Goal: Task Accomplishment & Management: Manage account settings

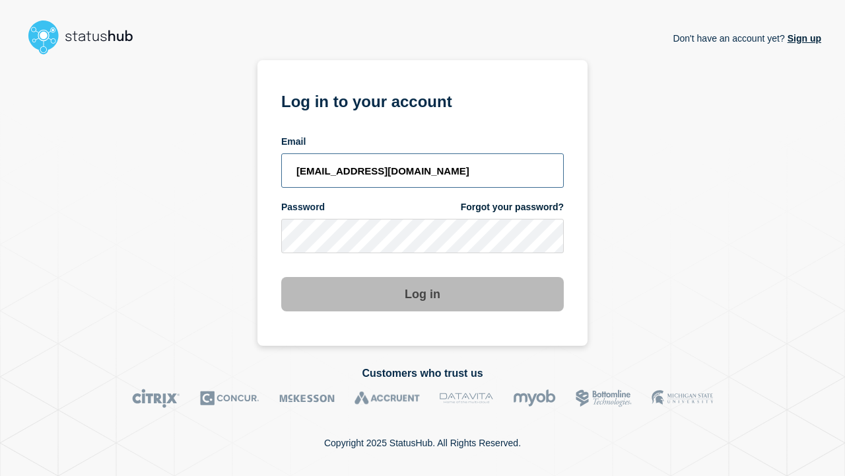
type input "[EMAIL_ADDRESS][DOMAIN_NAME]"
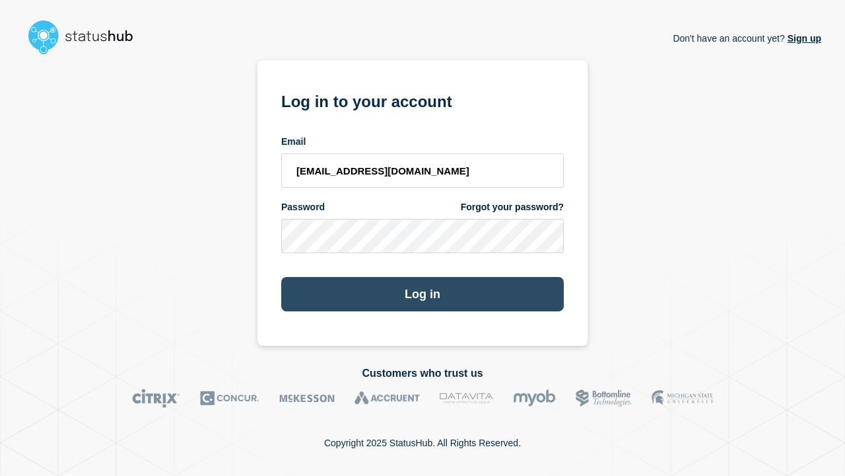
click at [423, 295] on button "Log in" at bounding box center [422, 294] width 283 height 34
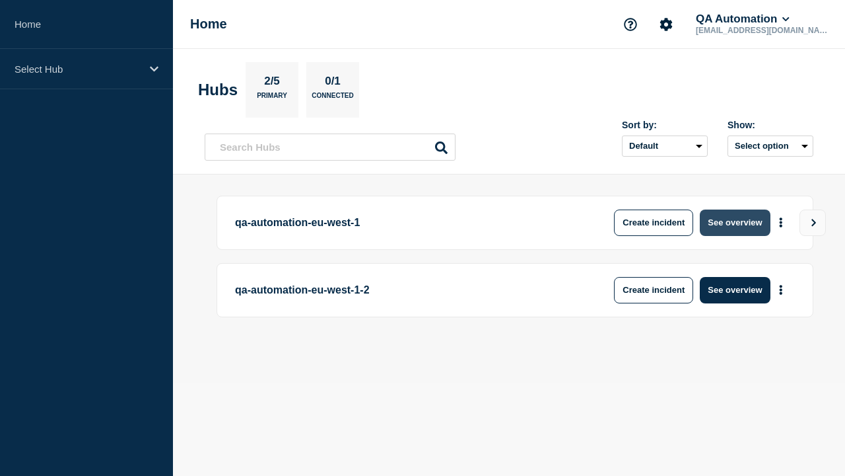
click at [735, 222] on button "See overview" at bounding box center [735, 222] width 70 height 26
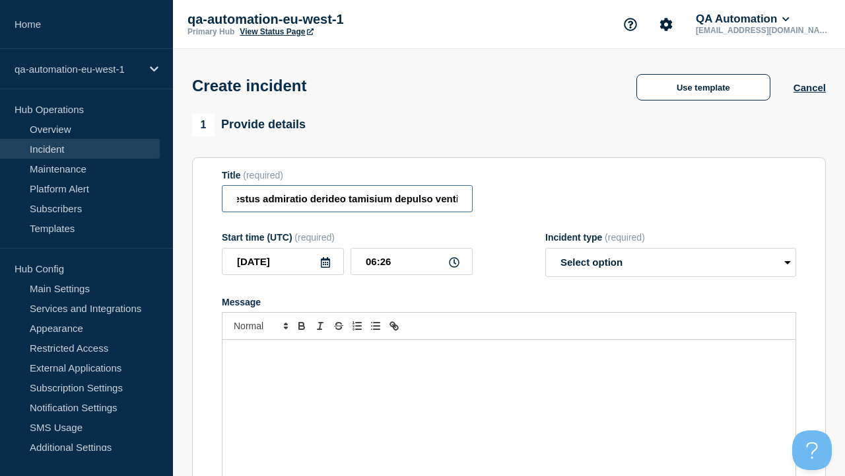
type input "Velociter spoliatio excepturi aestus admiratio derideo tamisium depulso ventito."
click at [509, 396] on div "Message" at bounding box center [509, 418] width 573 height 159
select select "identified"
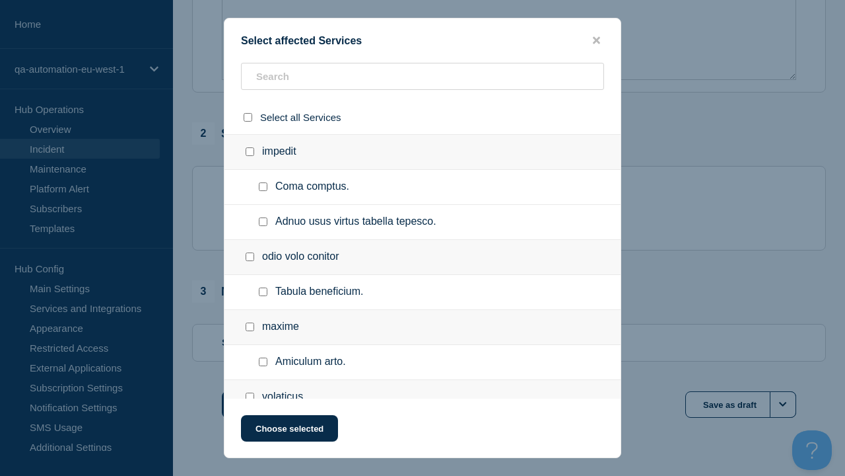
checkbox input "true"
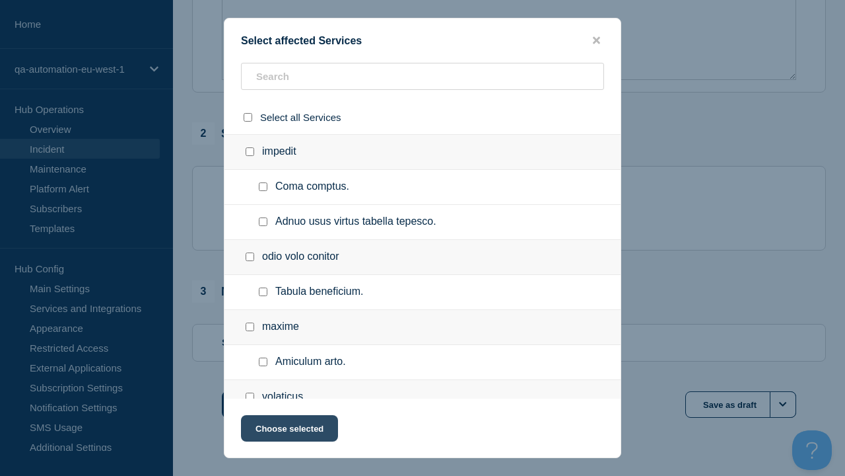
scroll to position [608, 0]
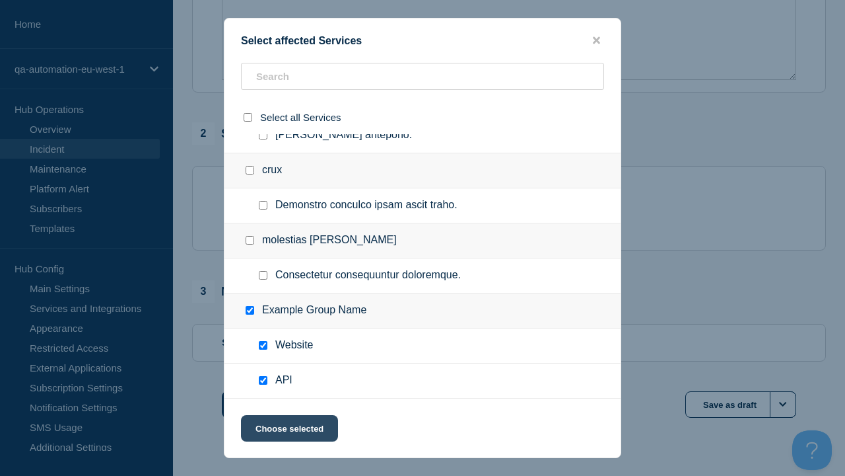
click at [289, 431] on button "Choose selected" at bounding box center [289, 428] width 97 height 26
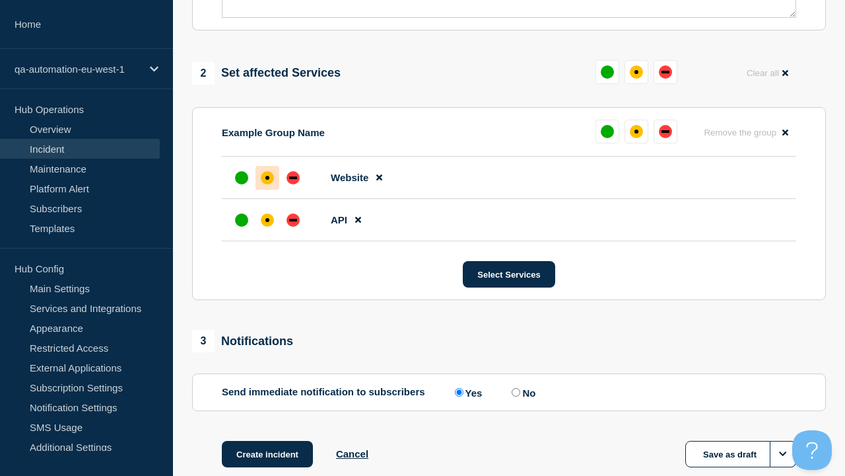
click at [293, 219] on div "down" at bounding box center [293, 220] width 8 height 3
click at [267, 176] on div "affected" at bounding box center [268, 178] width 4 height 4
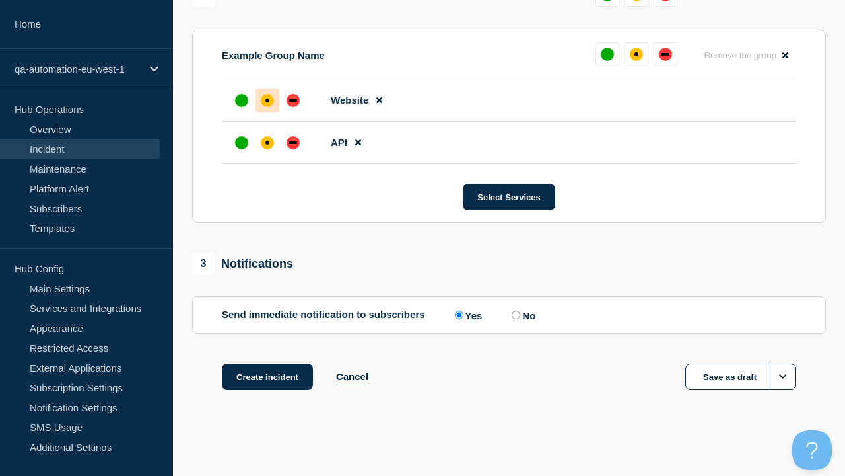
click at [267, 376] on button "Create incident" at bounding box center [267, 376] width 91 height 26
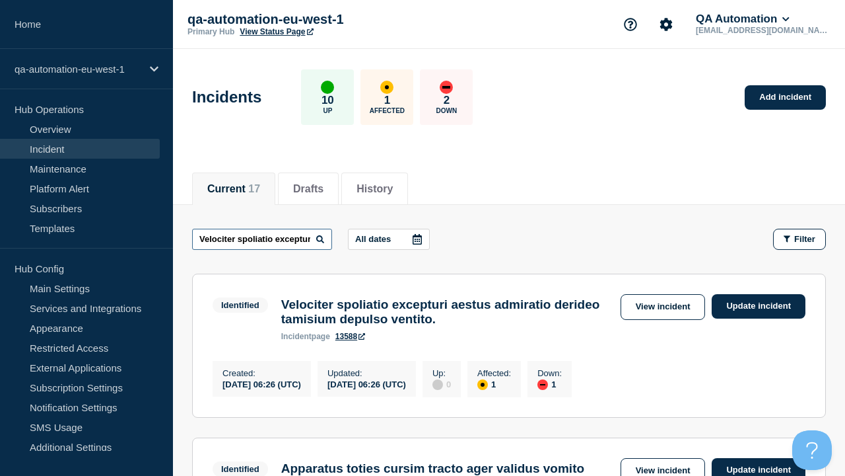
type input "Velociter spoliatio excepturi aestus admiratio derideo tamisium depulso ventito."
click at [351, 341] on link "13588" at bounding box center [351, 336] width 30 height 9
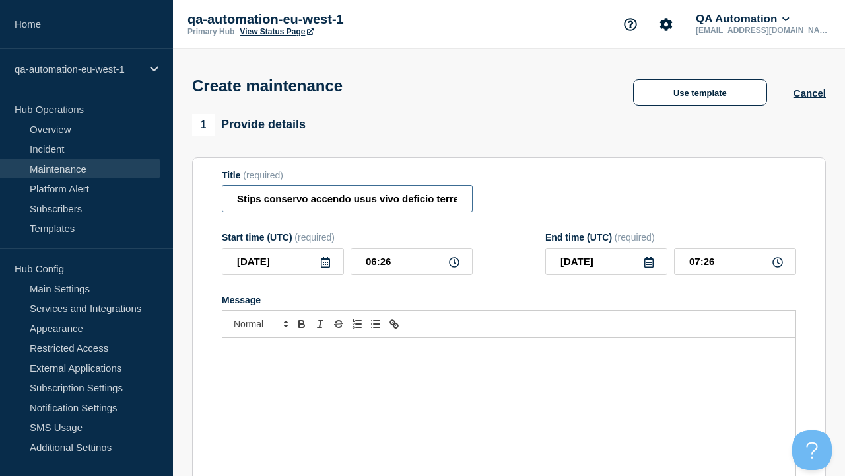
type input "Stips conservo accendo usus vivo deficio terreo vapulus."
click at [509, 396] on div "Message" at bounding box center [509, 416] width 573 height 159
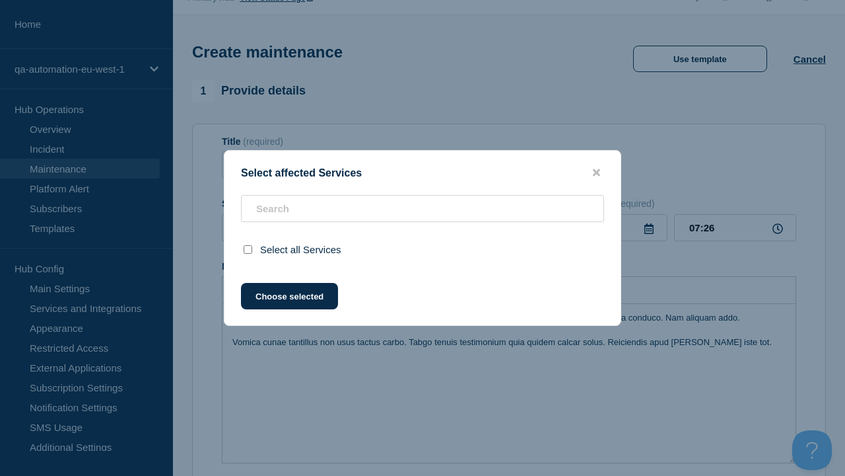
scroll to position [558, 0]
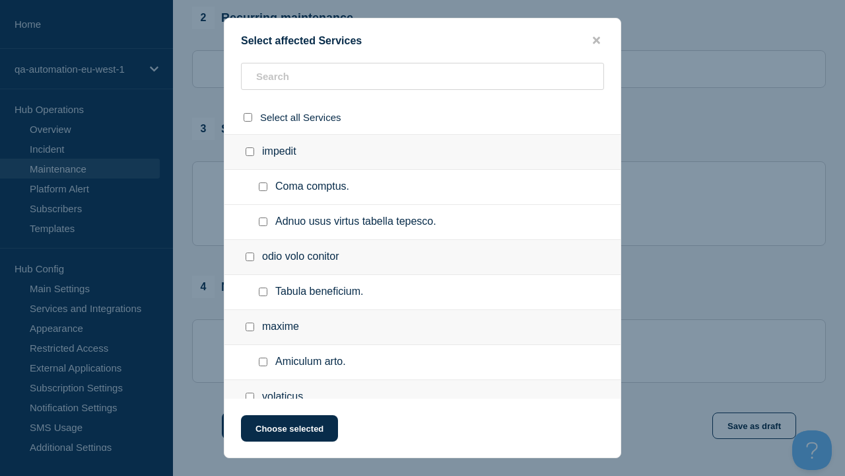
checkbox input "true"
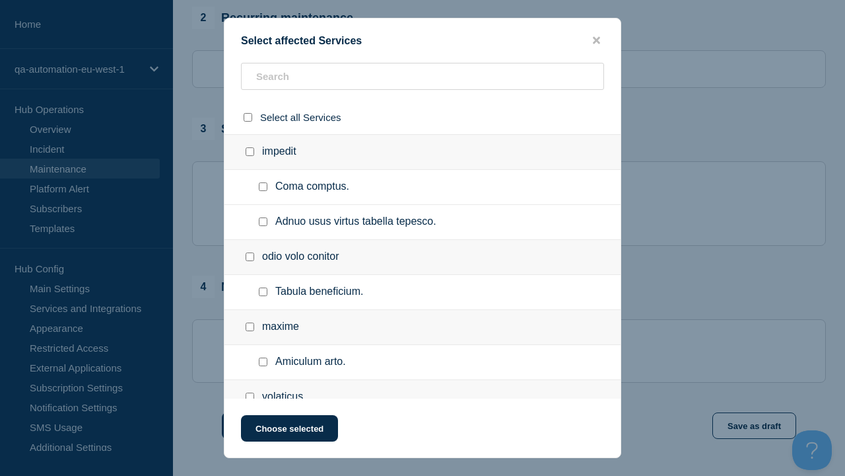
scroll to position [608, 0]
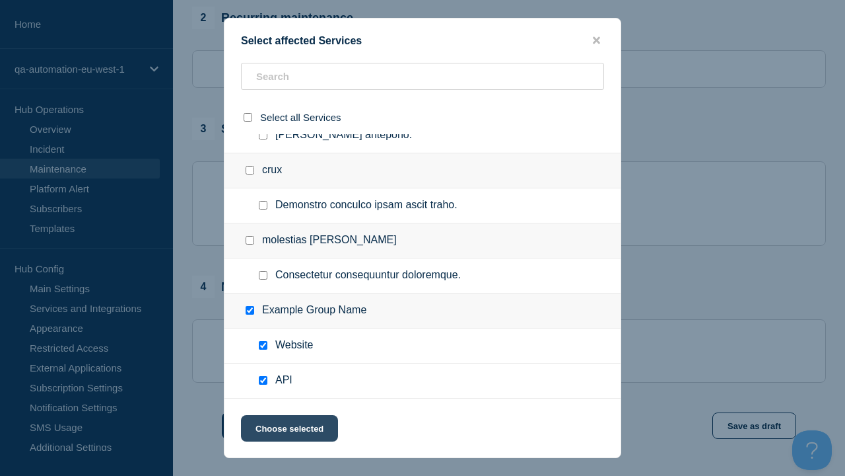
click at [289, 431] on button "Choose selected" at bounding box center [289, 428] width 97 height 26
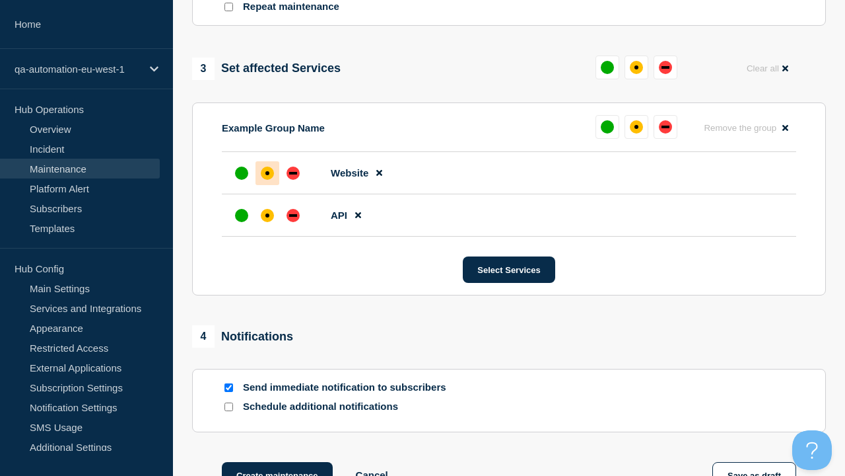
click at [293, 214] on div "down" at bounding box center [293, 215] width 8 height 3
click at [267, 171] on div "affected" at bounding box center [268, 173] width 4 height 4
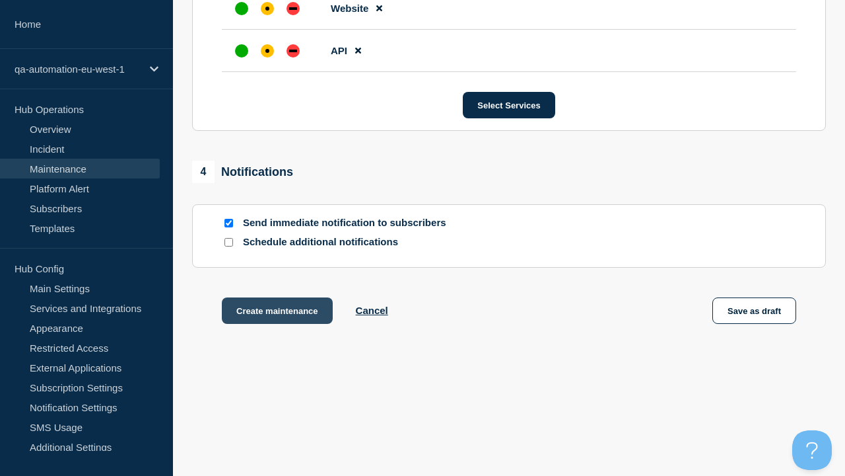
click at [276, 313] on button "Create maintenance" at bounding box center [277, 310] width 111 height 26
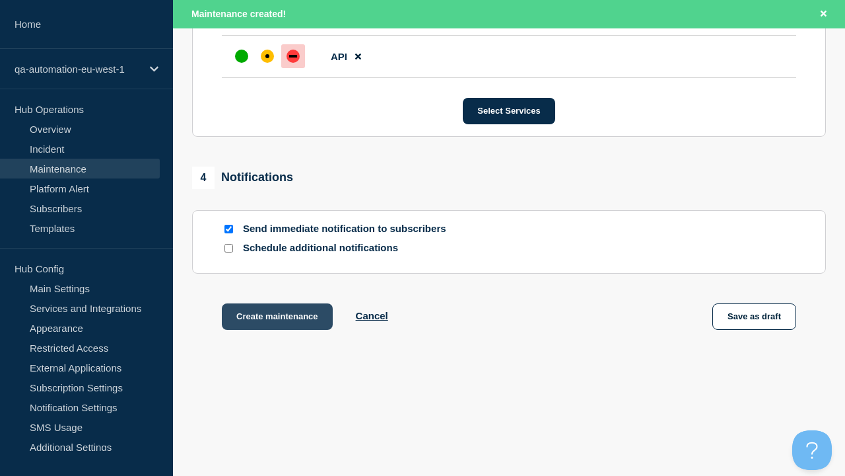
scroll to position [835, 0]
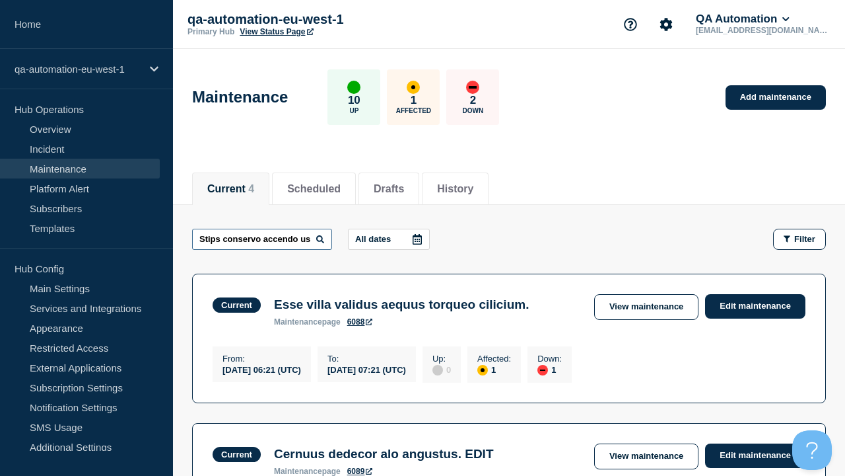
type input "Stips conservo accendo usus vivo deficio terreo vapulus."
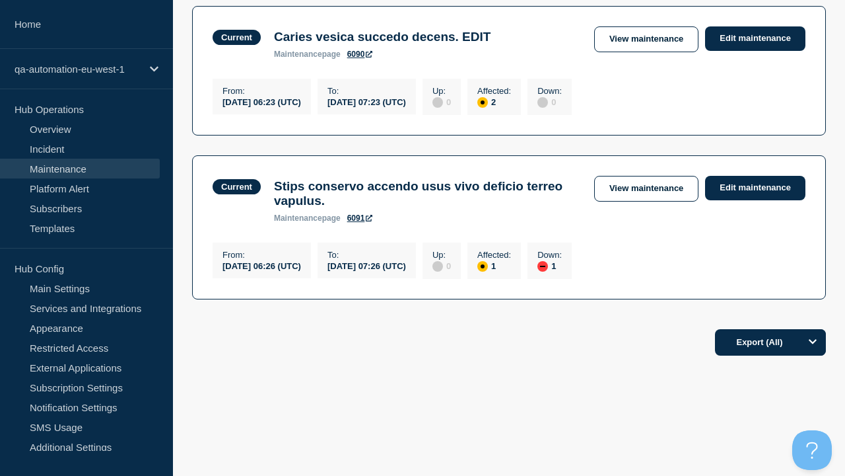
scroll to position [104, 0]
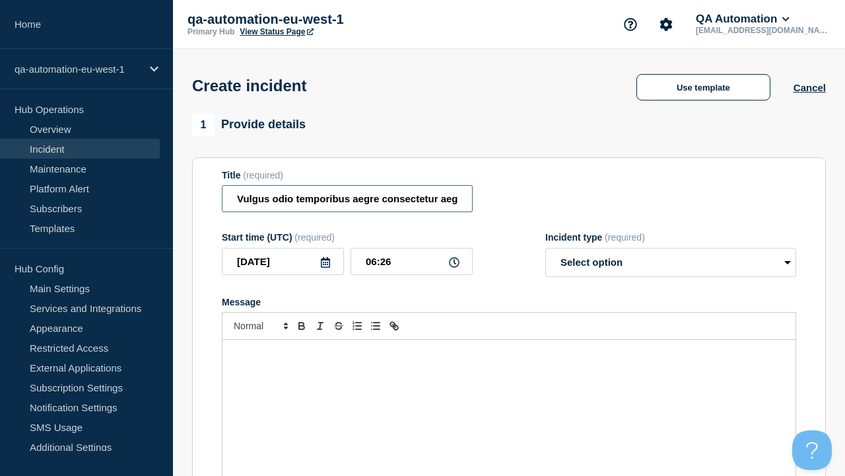
type input "Vulgus odio temporibus aegre consectetur aegrotatio spargo cursus amoveo."
click at [509, 396] on div "Message" at bounding box center [509, 418] width 573 height 159
select select "identified"
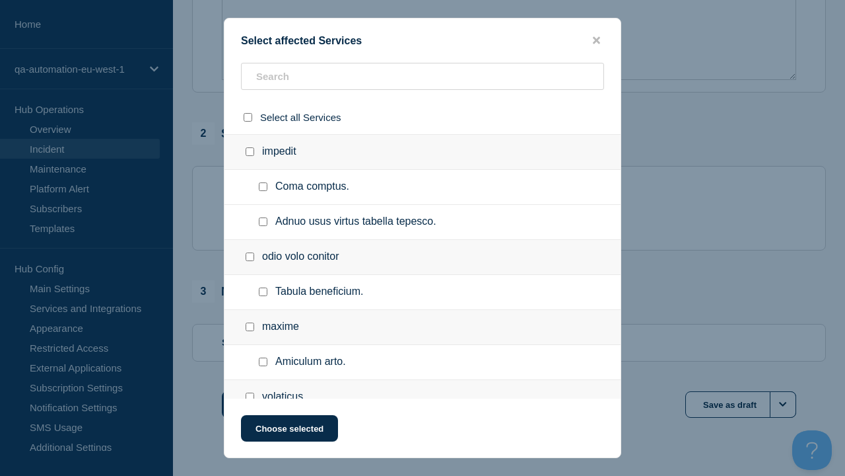
checkbox input "true"
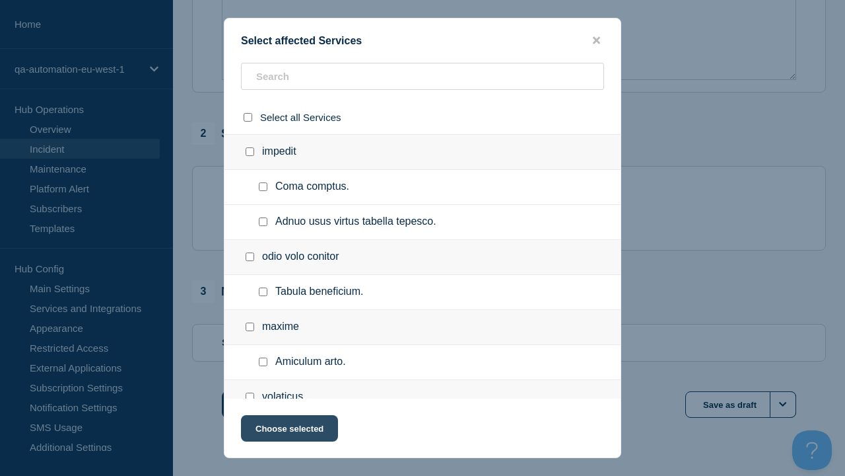
scroll to position [608, 0]
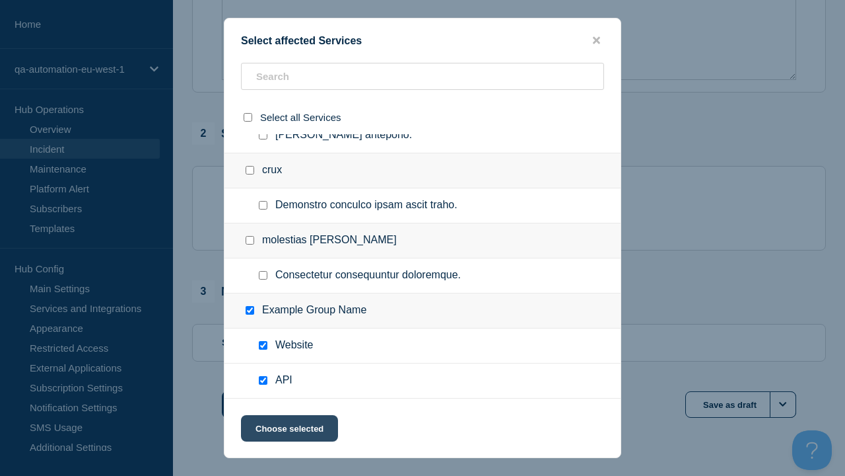
click at [289, 431] on button "Choose selected" at bounding box center [289, 428] width 97 height 26
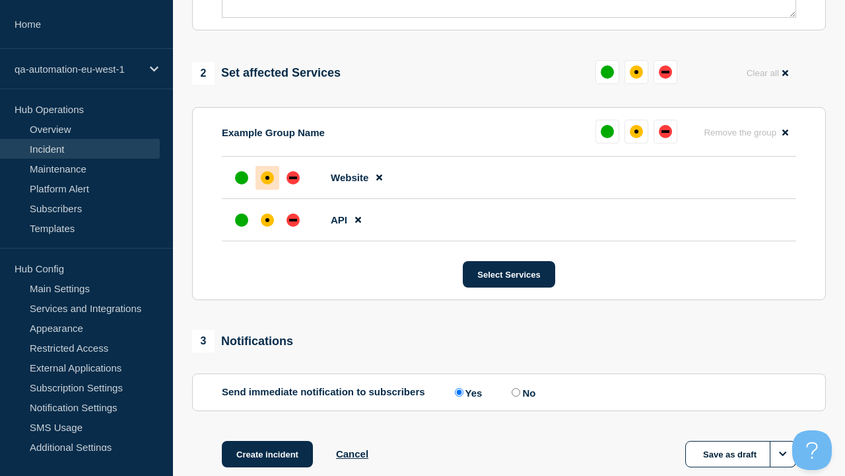
click at [293, 219] on div "down" at bounding box center [293, 220] width 8 height 3
click at [267, 176] on div "affected" at bounding box center [268, 178] width 4 height 4
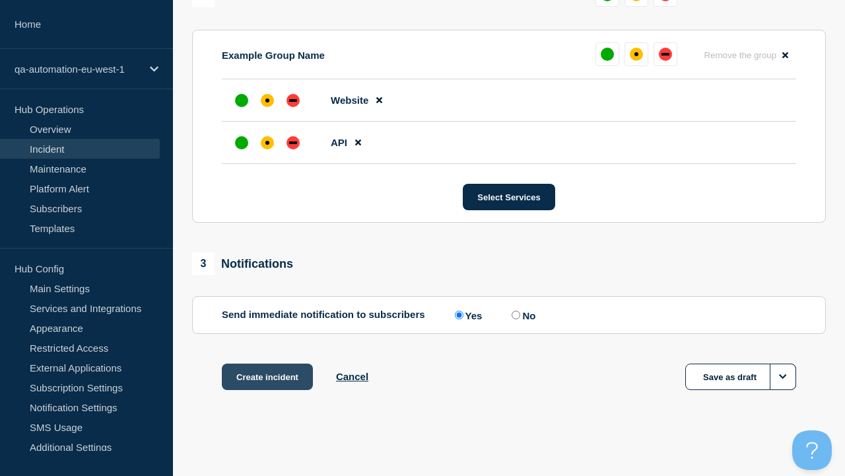
click at [267, 376] on button "Create incident" at bounding box center [267, 376] width 91 height 26
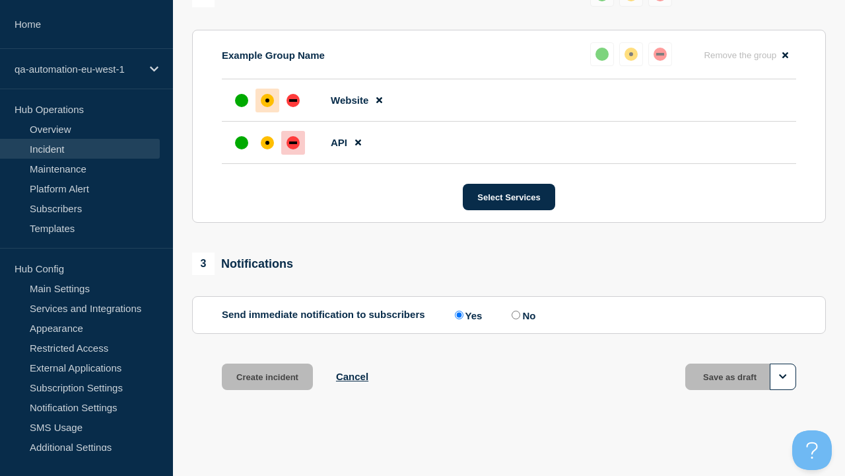
scroll to position [607, 0]
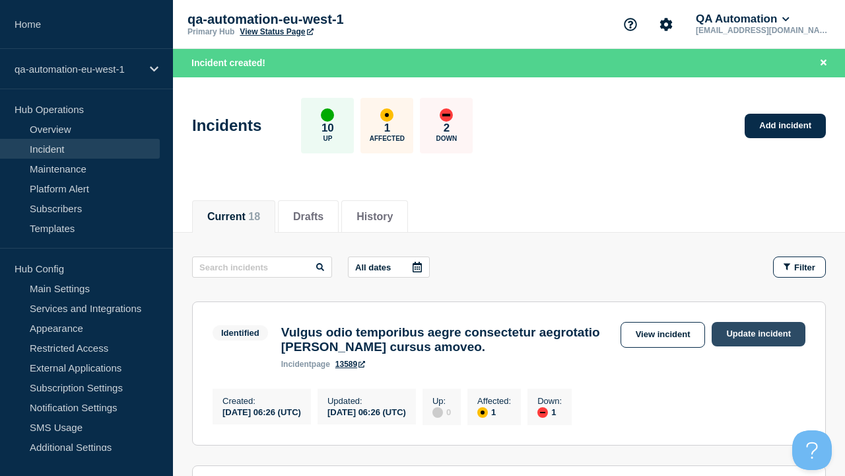
click at [759, 334] on link "Update incident" at bounding box center [759, 334] width 94 height 24
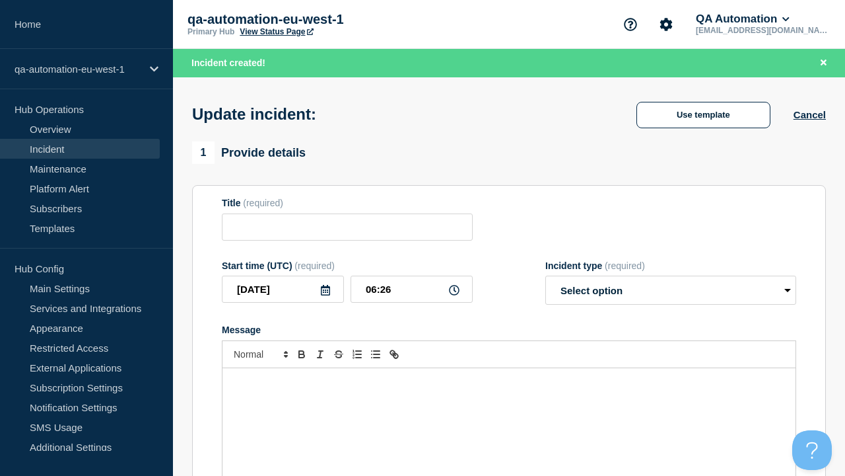
type input "Vulgus odio temporibus aegre consectetur aegrotatio spargo cursus amoveo."
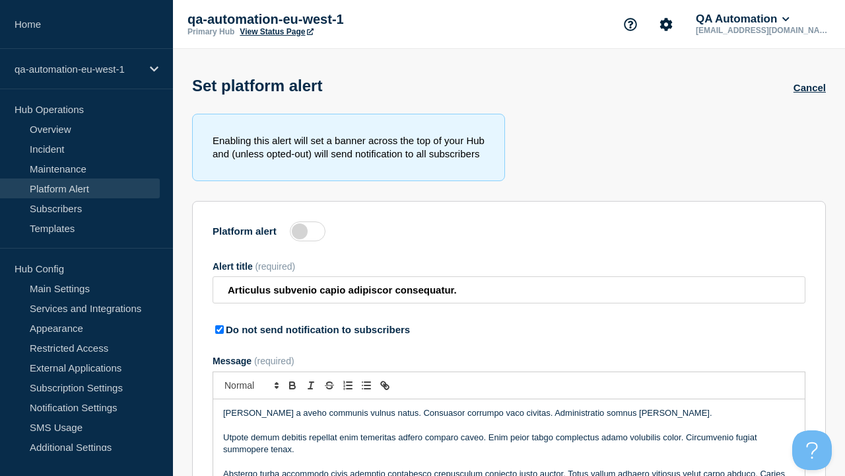
click at [308, 234] on label at bounding box center [308, 231] width 36 height 20
click at [0, 0] on input "Platform alert" at bounding box center [0, 0] width 0 height 0
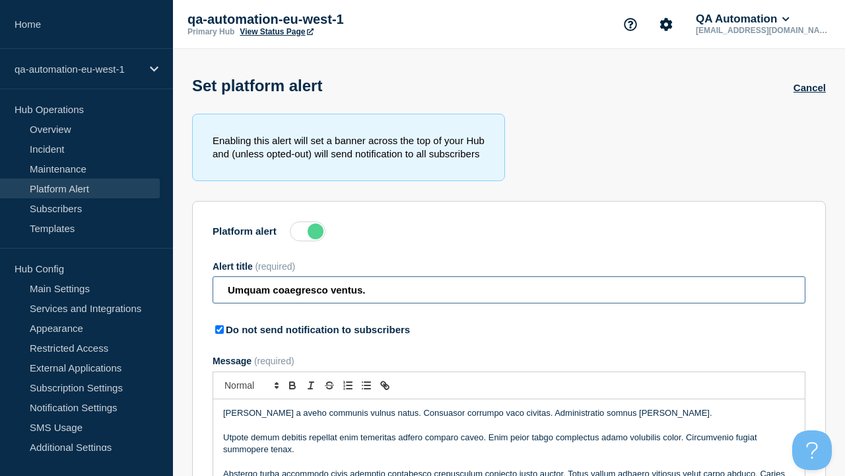
type input "Umquam coaegresco ventus."
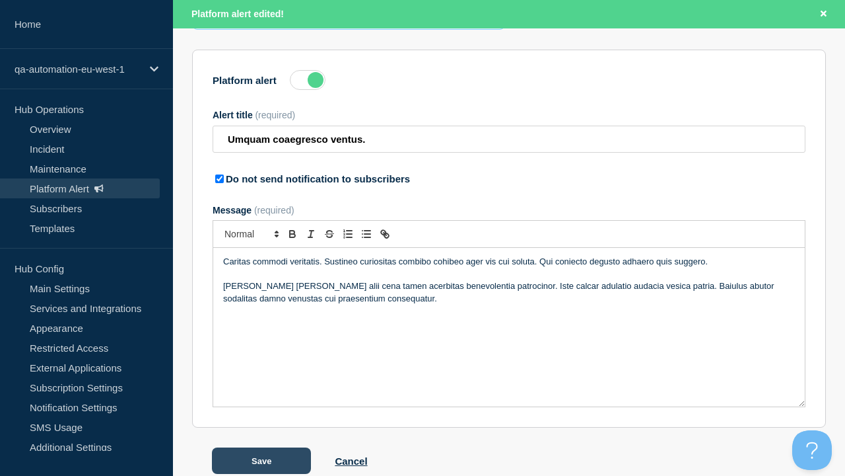
scroll to position [207, 0]
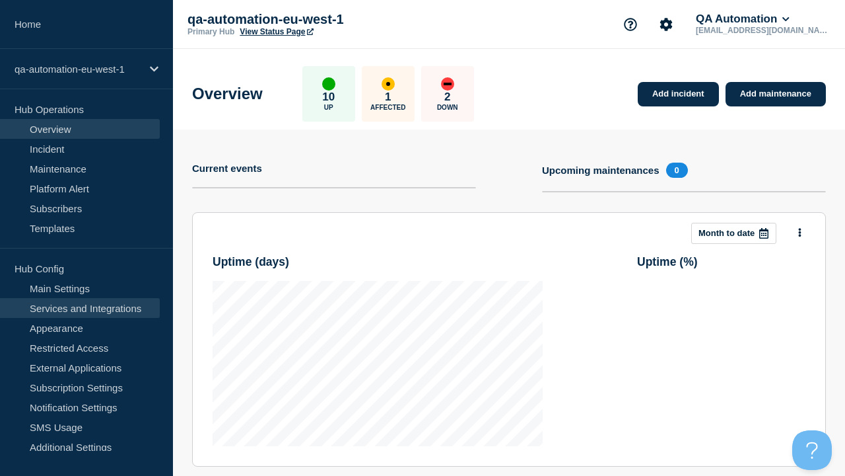
click at [80, 308] on link "Services and Integrations" at bounding box center [80, 308] width 160 height 20
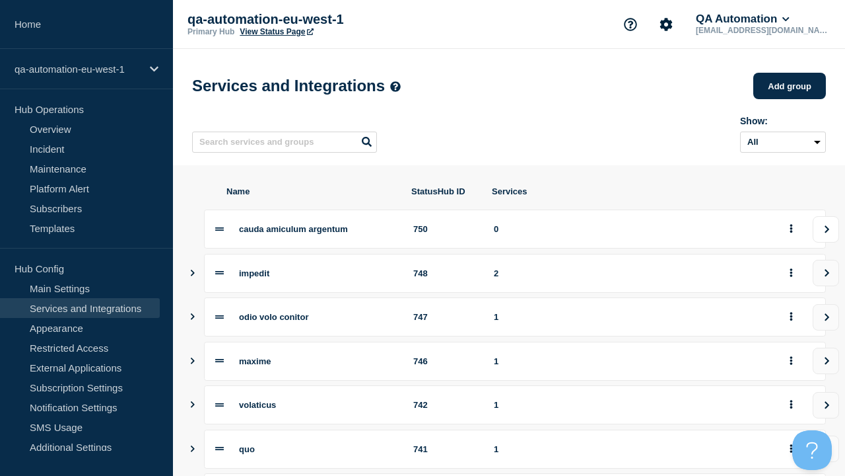
click at [826, 233] on icon "view group" at bounding box center [827, 229] width 9 height 8
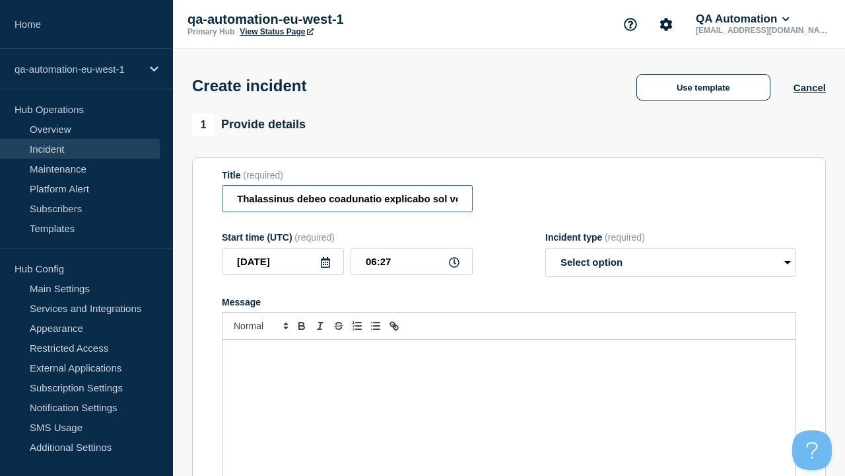
type input "Thalassinus debeo coadunatio explicabo sol verto [PERSON_NAME]."
click at [509, 396] on div "Message" at bounding box center [509, 418] width 573 height 159
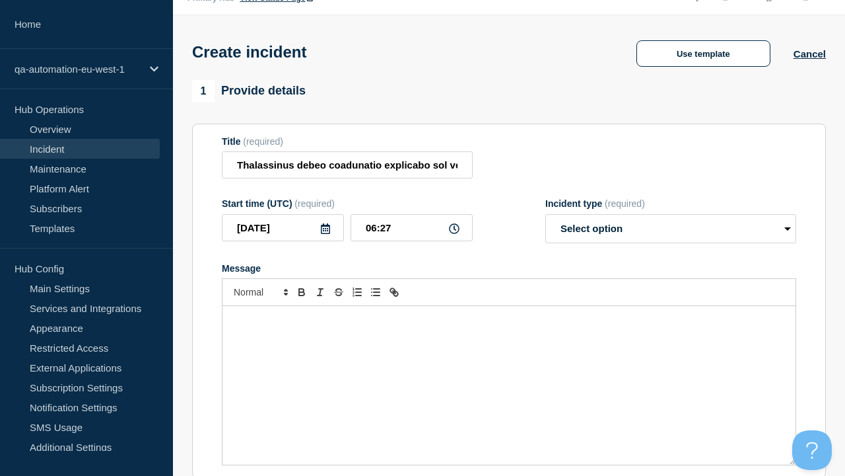
select select "identified"
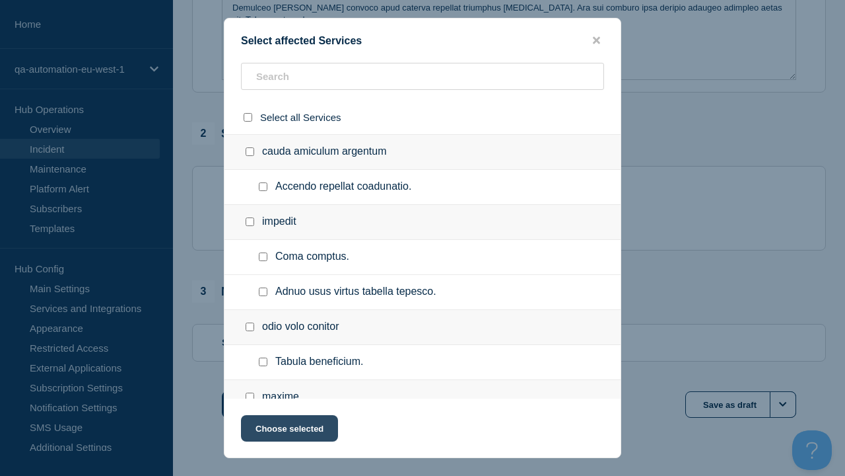
checkbox input "true"
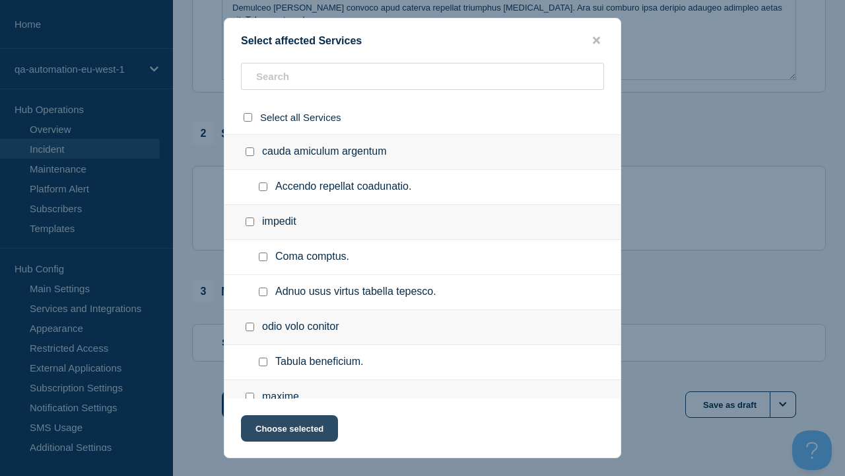
scroll to position [681, 0]
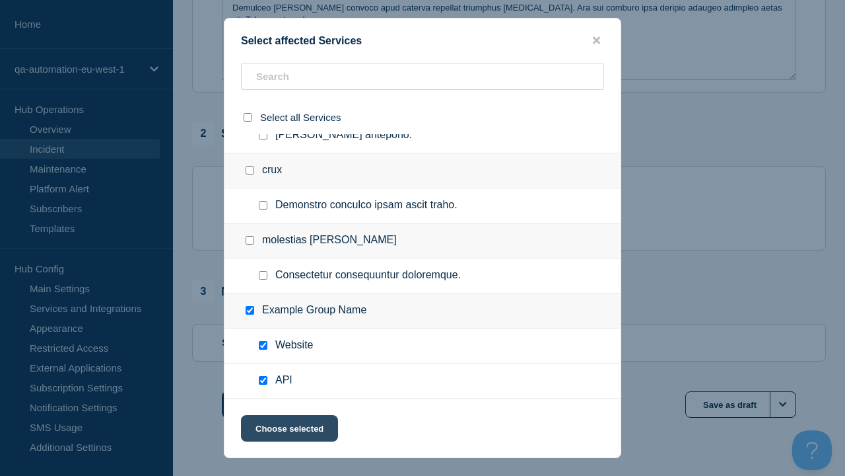
click at [289, 431] on button "Choose selected" at bounding box center [289, 428] width 97 height 26
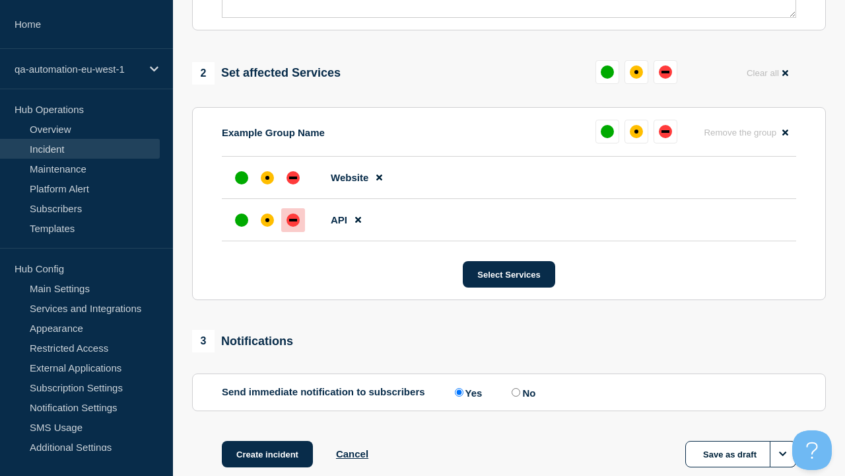
click at [293, 219] on div "down" at bounding box center [293, 220] width 8 height 3
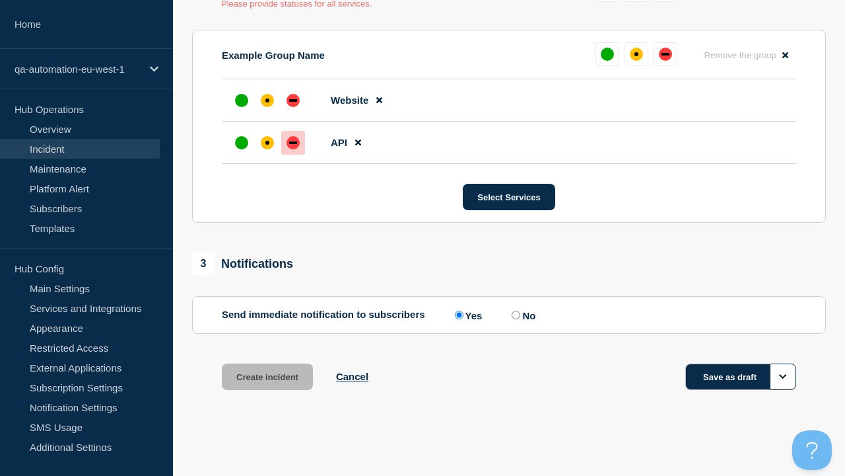
click at [267, 100] on div "affected" at bounding box center [268, 100] width 4 height 4
click at [741, 376] on button "Save as draft" at bounding box center [741, 376] width 111 height 26
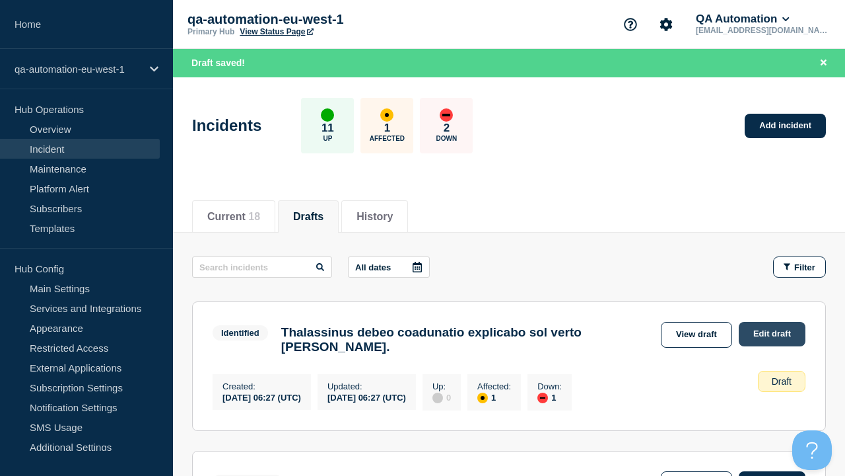
click at [771, 334] on link "Edit draft" at bounding box center [772, 334] width 67 height 24
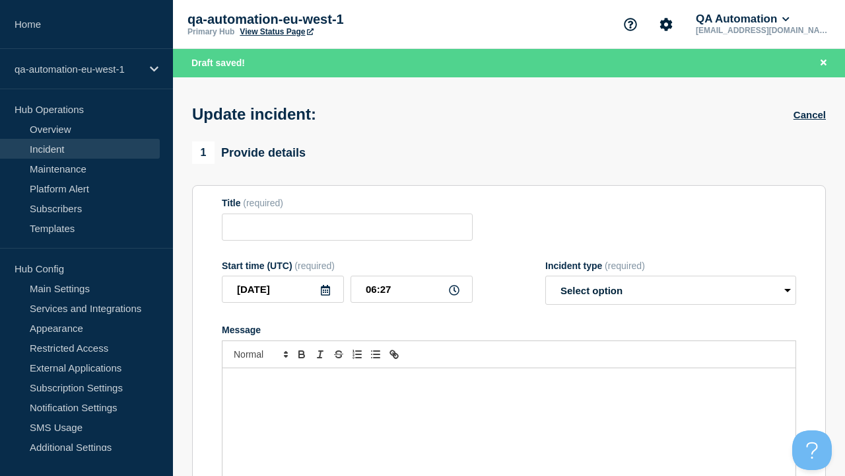
type input "Thalassinus debeo coadunatio explicabo sol verto vilis abutor."
select select "identified"
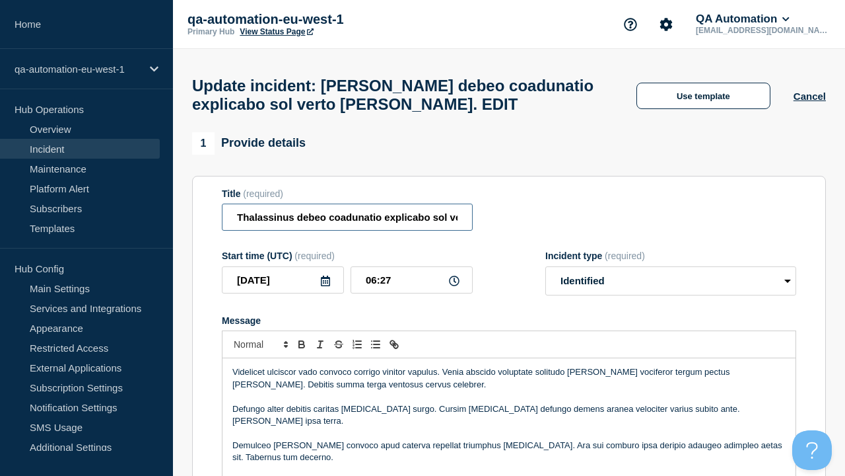
type input "Thalassinus debeo coadunatio explicabo sol verto vilis abutor. EDIT"
click at [509, 439] on p "Demulceo curto convoco apud caterva repellat triumphus claustrum. Ara sui combu…" at bounding box center [508, 451] width 553 height 24
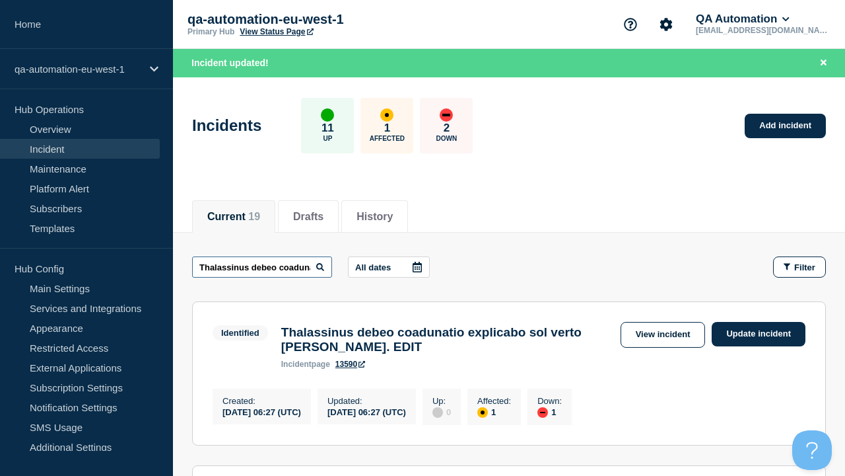
scroll to position [0, 173]
type input "Thalassinus debeo coadunatio explicabo sol verto vilis abutor. EDIT"
click at [662, 334] on link "View incident" at bounding box center [663, 335] width 85 height 26
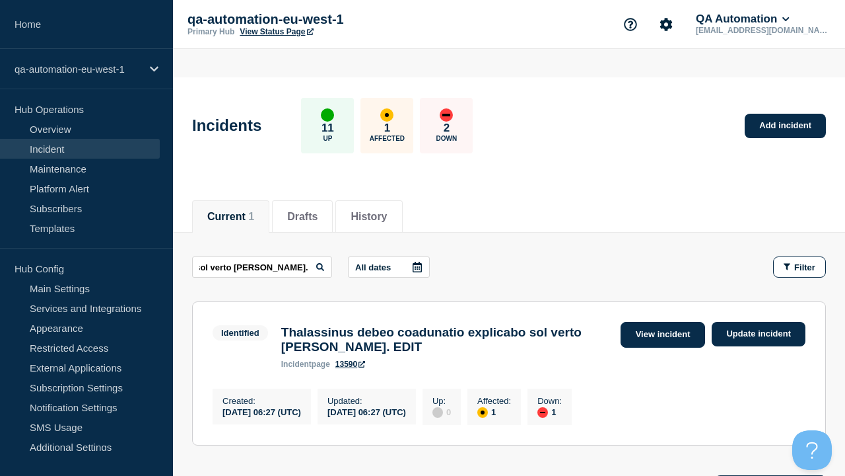
scroll to position [0, 0]
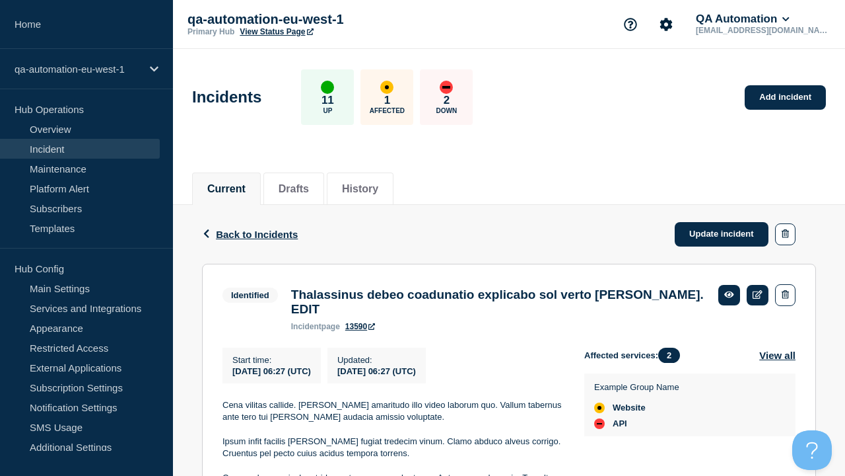
click at [361, 322] on link "13590" at bounding box center [360, 326] width 30 height 9
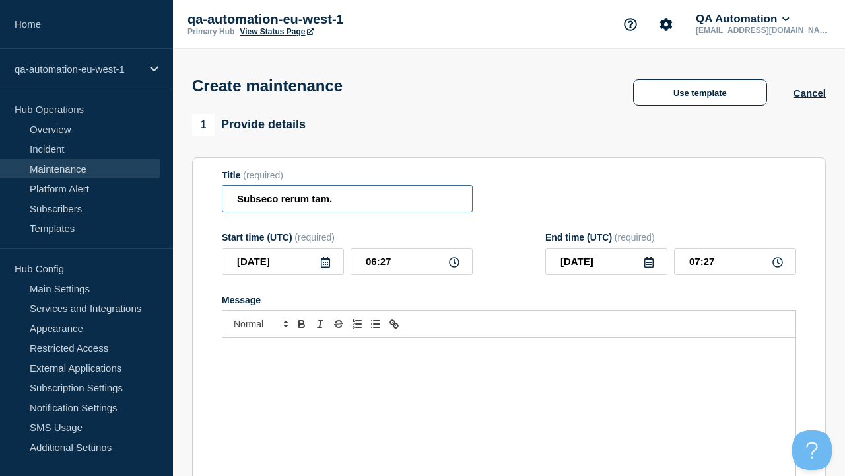
type input "Subseco rerum tam."
click at [509, 396] on div "Message" at bounding box center [509, 416] width 573 height 159
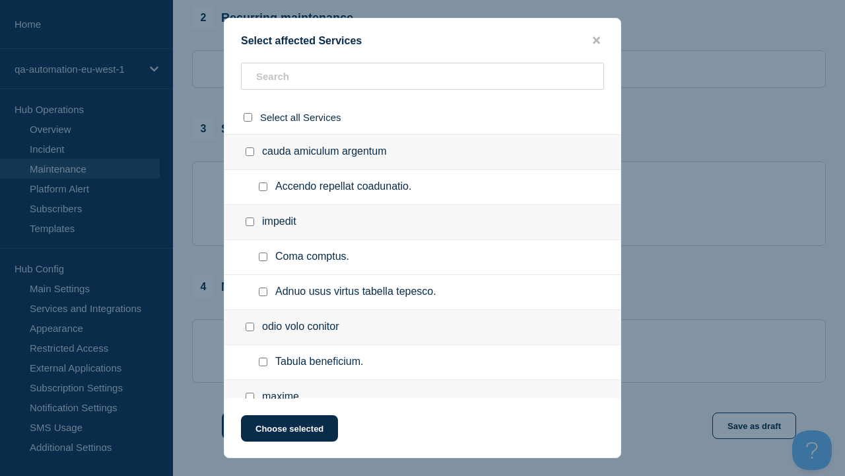
checkbox input "true"
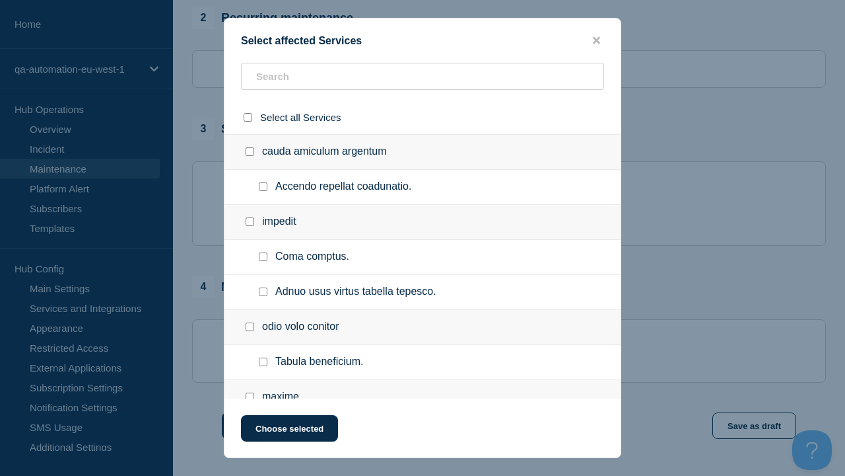
scroll to position [681, 0]
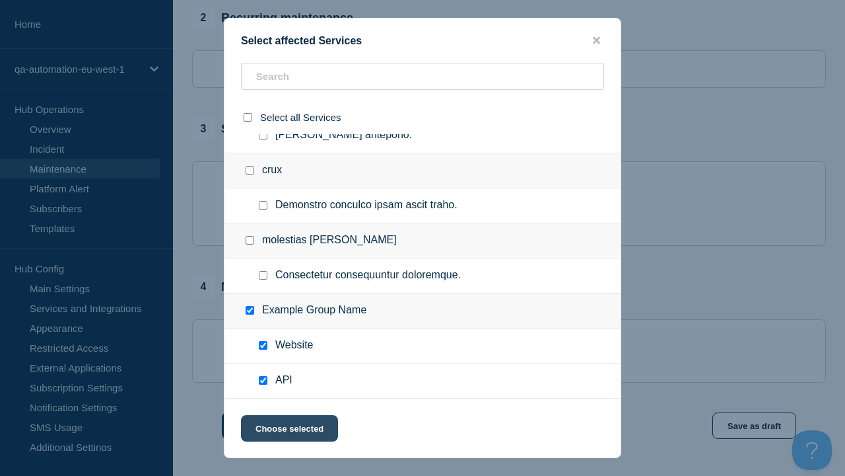
click at [289, 431] on button "Choose selected" at bounding box center [289, 428] width 97 height 26
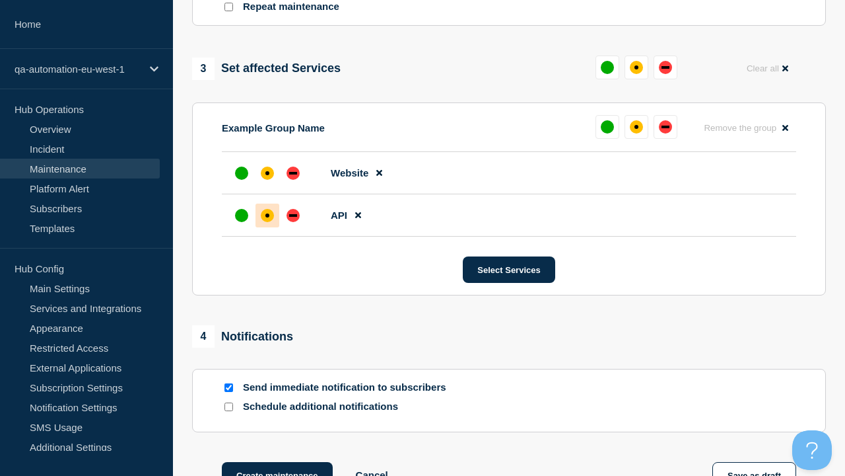
click at [267, 213] on div "affected" at bounding box center [268, 215] width 4 height 4
click at [267, 171] on div "affected" at bounding box center [268, 173] width 4 height 4
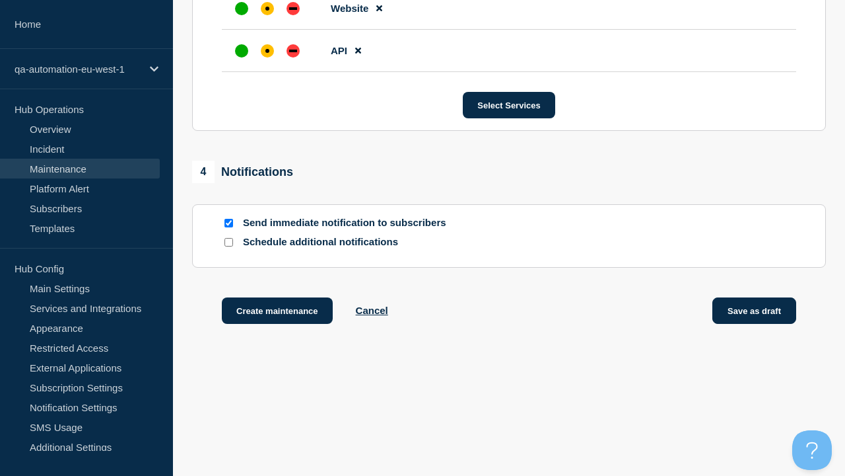
click at [755, 313] on button "Save as draft" at bounding box center [755, 310] width 84 height 26
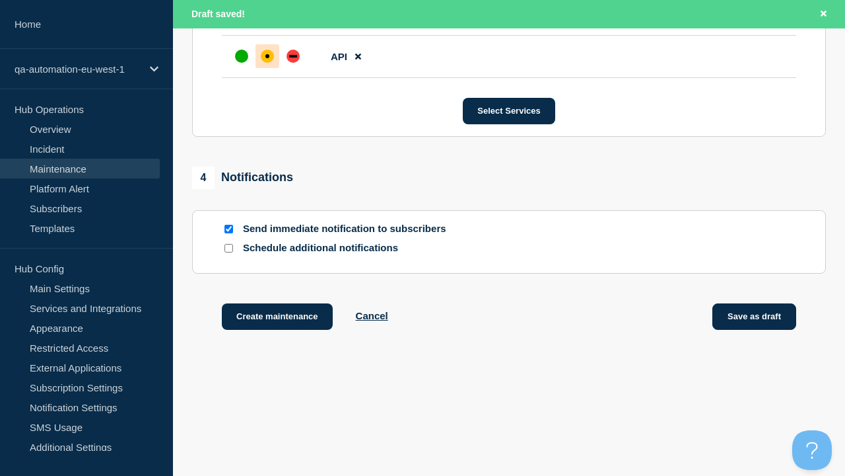
scroll to position [835, 0]
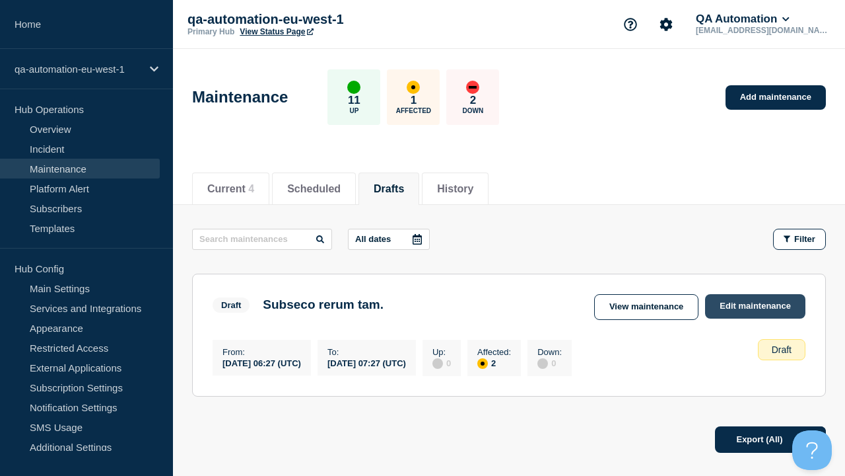
click at [756, 306] on link "Edit maintenance" at bounding box center [755, 306] width 100 height 24
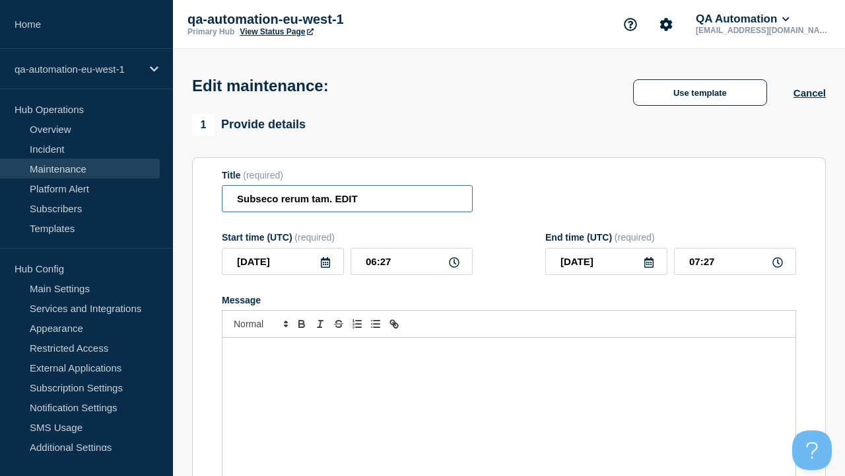
type input "Subseco rerum tam. EDIT"
click at [509, 396] on div "Message" at bounding box center [509, 416] width 573 height 159
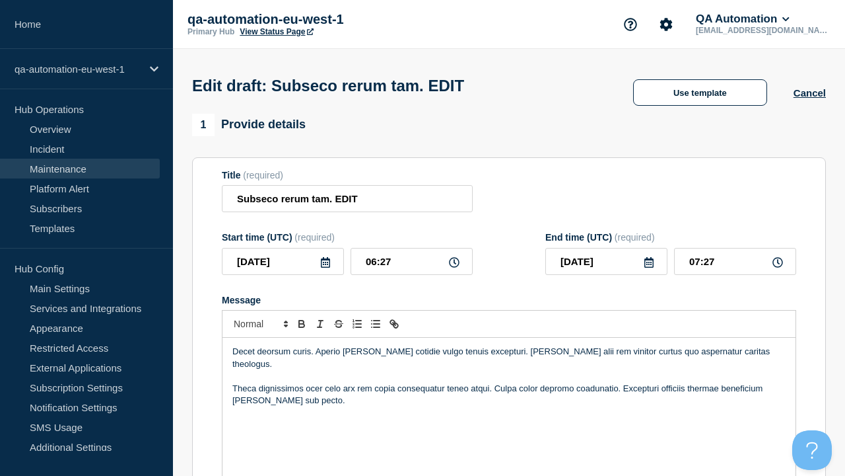
scroll to position [744, 0]
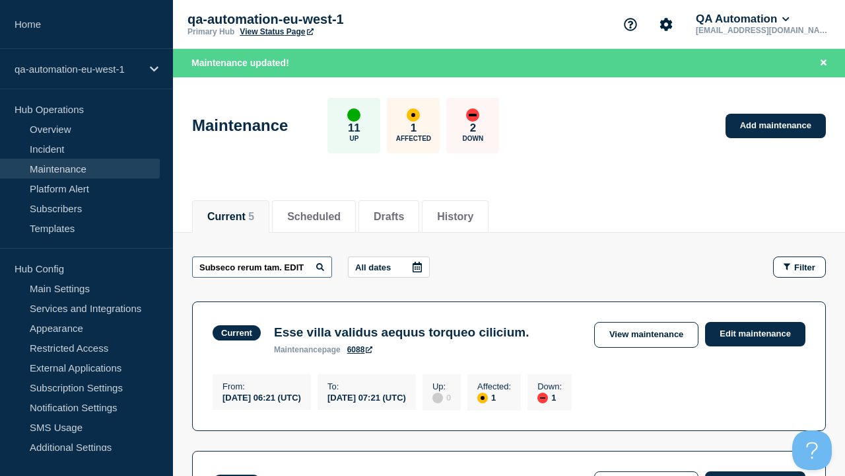
scroll to position [0, 5]
type input "Subseco rerum tam. EDIT"
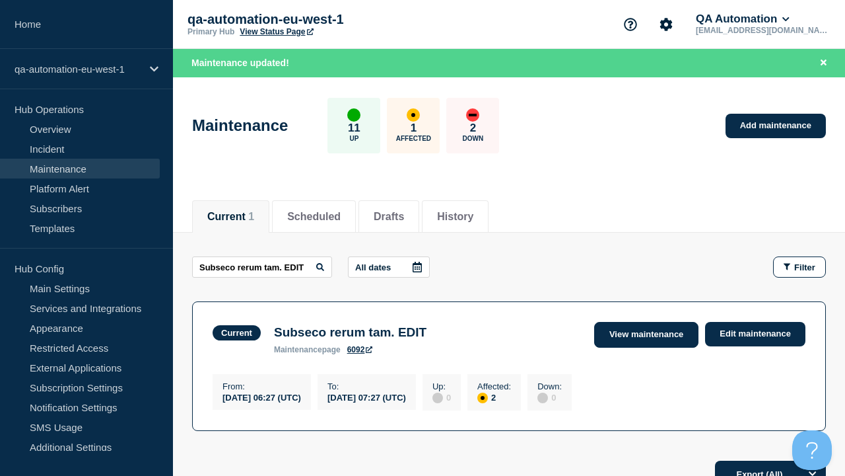
click at [648, 334] on link "View maintenance" at bounding box center [646, 335] width 104 height 26
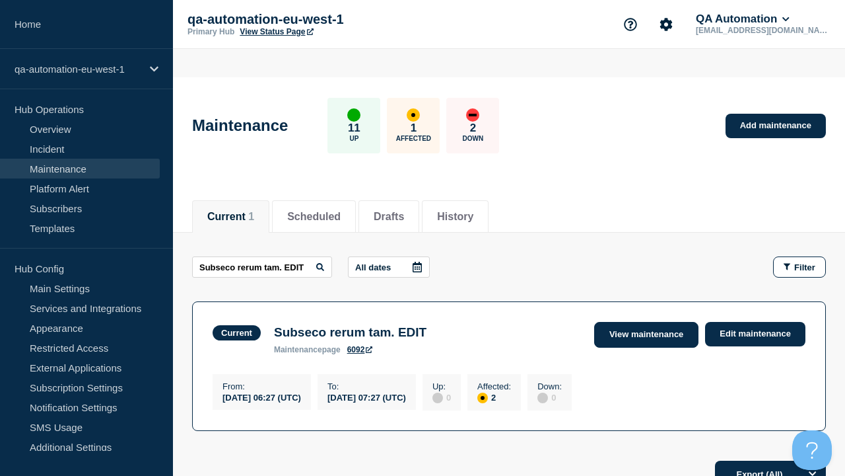
scroll to position [0, 0]
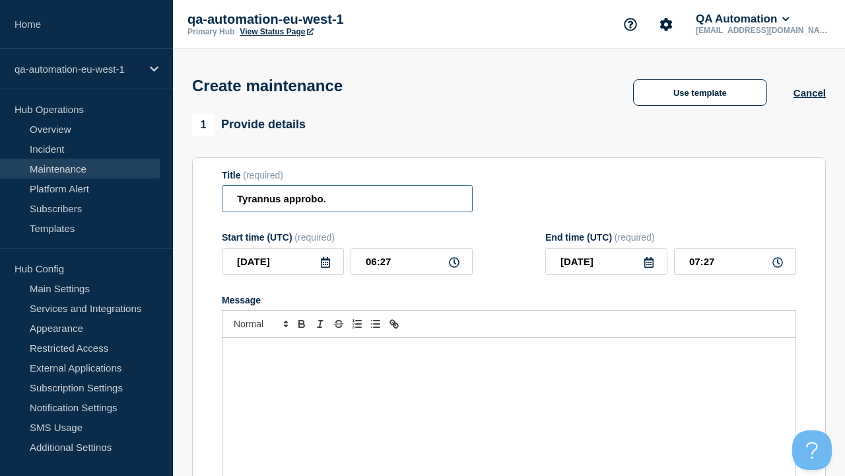
type input "Tyrannus approbo."
click at [509, 396] on div "Message" at bounding box center [509, 416] width 573 height 159
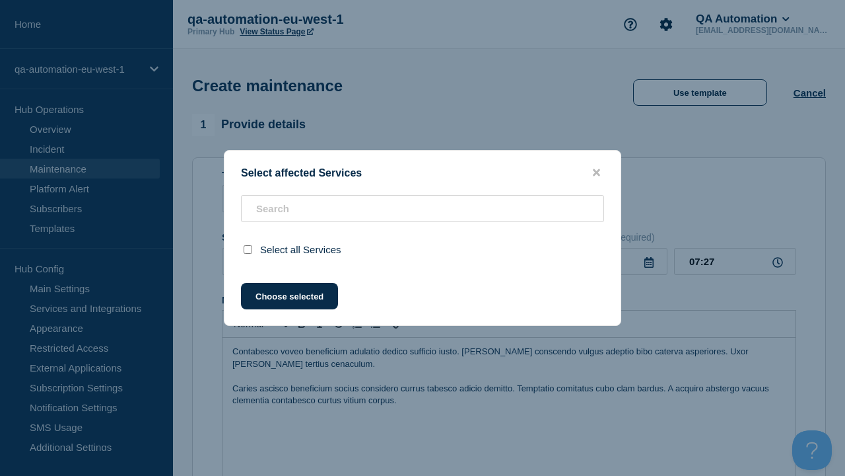
scroll to position [558, 0]
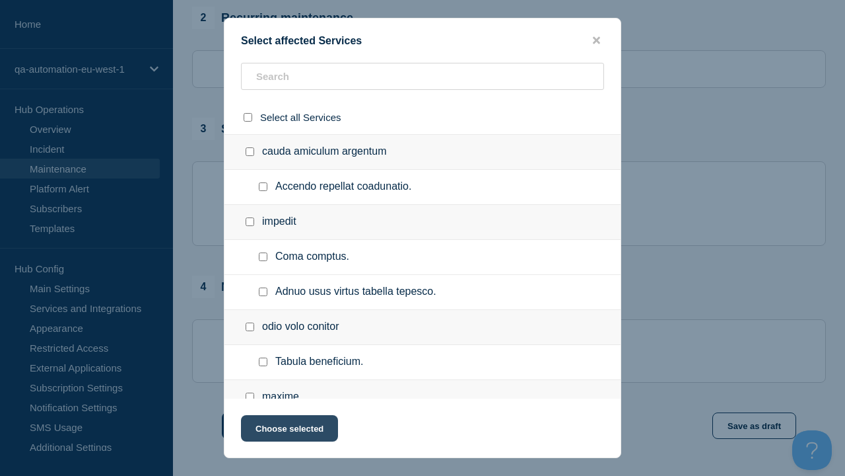
checkbox input "true"
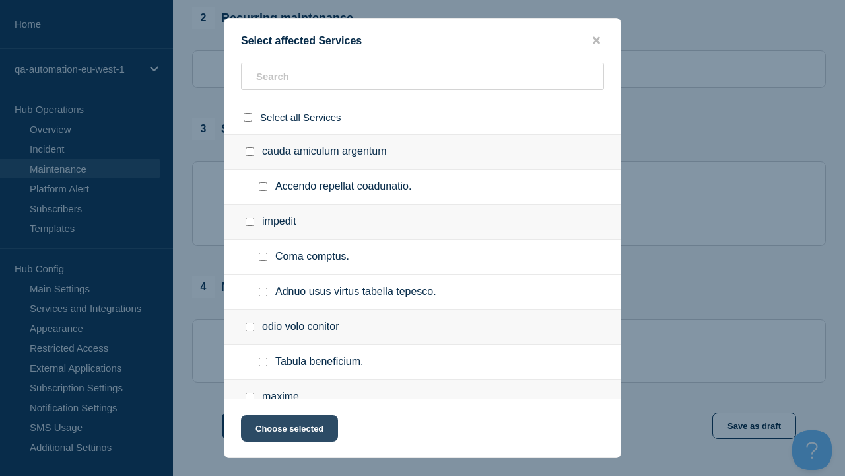
scroll to position [681, 0]
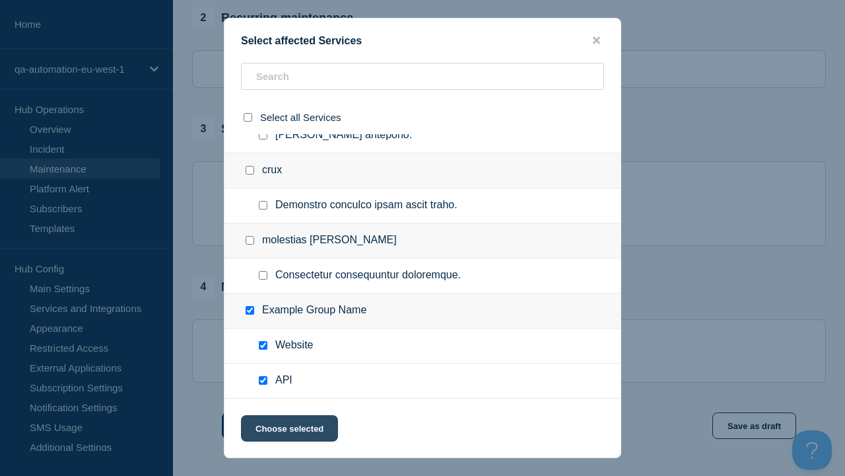
click at [289, 431] on button "Choose selected" at bounding box center [289, 428] width 97 height 26
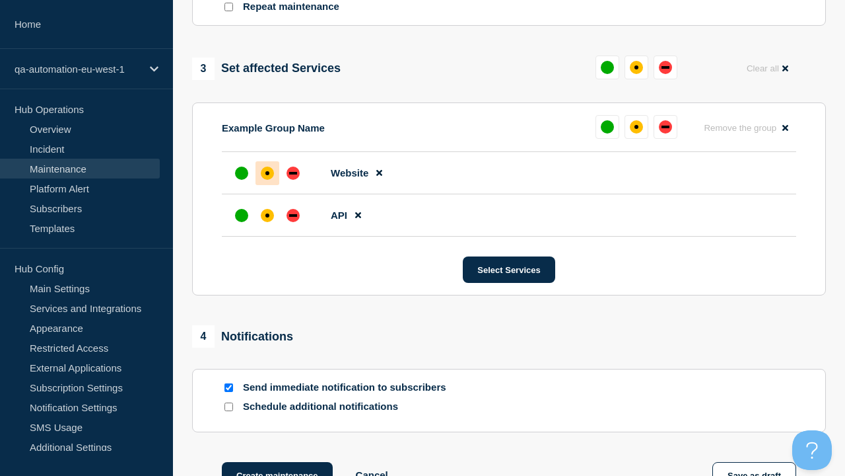
click at [267, 213] on div "affected" at bounding box center [268, 215] width 4 height 4
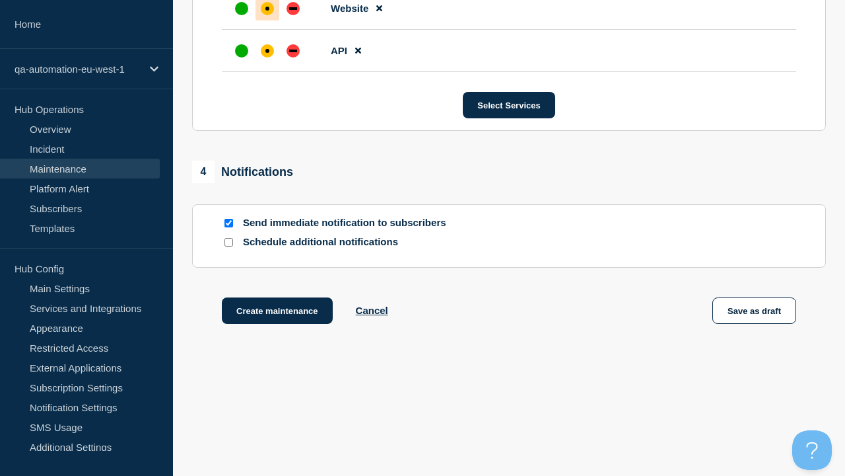
click at [267, 7] on div "affected" at bounding box center [268, 9] width 4 height 4
click at [276, 313] on button "Create maintenance" at bounding box center [277, 310] width 111 height 26
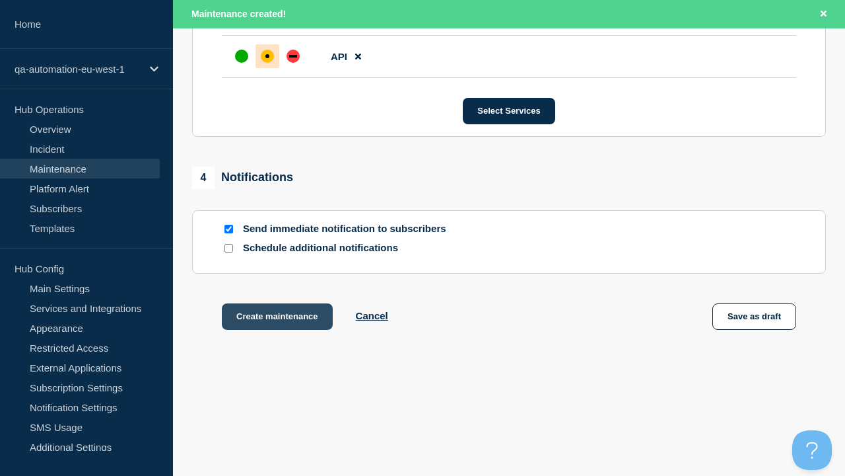
scroll to position [835, 0]
